Goal: Information Seeking & Learning: Learn about a topic

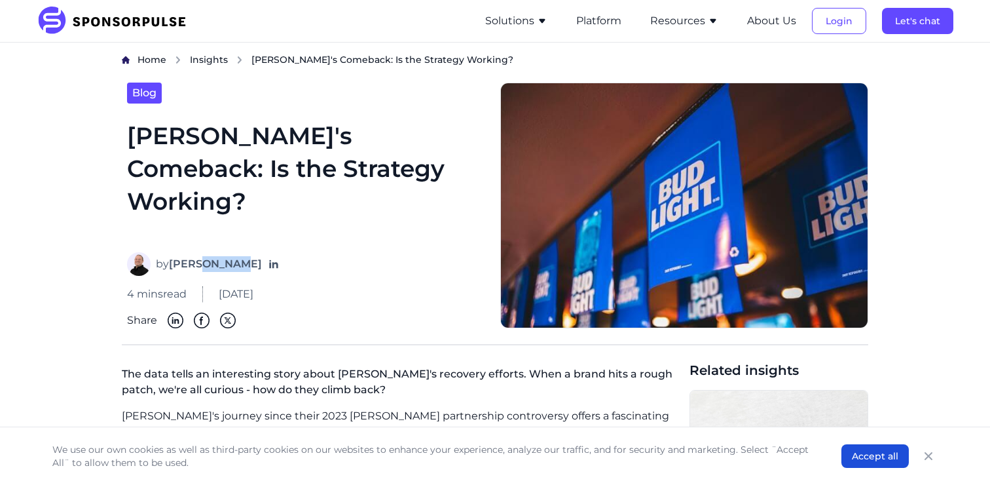
drag, startPoint x: 200, startPoint y: 262, endPoint x: 237, endPoint y: 263, distance: 36.7
click at [237, 263] on div "by [PERSON_NAME]" at bounding box center [306, 264] width 358 height 24
copy strong "Covant"
click at [175, 137] on h1 "[PERSON_NAME]'s Comeback: Is the Strategy Working?" at bounding box center [306, 178] width 358 height 118
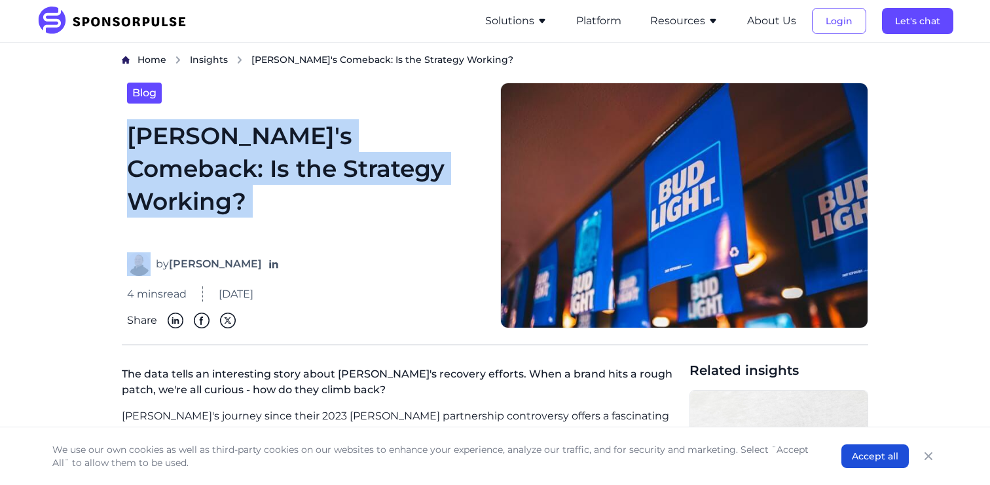
click at [175, 137] on h1 "[PERSON_NAME]'s Comeback: Is the Strategy Working?" at bounding box center [306, 178] width 358 height 118
copy h1 "[PERSON_NAME]'s Comeback: Is the Strategy Working?"
